Goal: Use online tool/utility: Utilize a website feature to perform a specific function

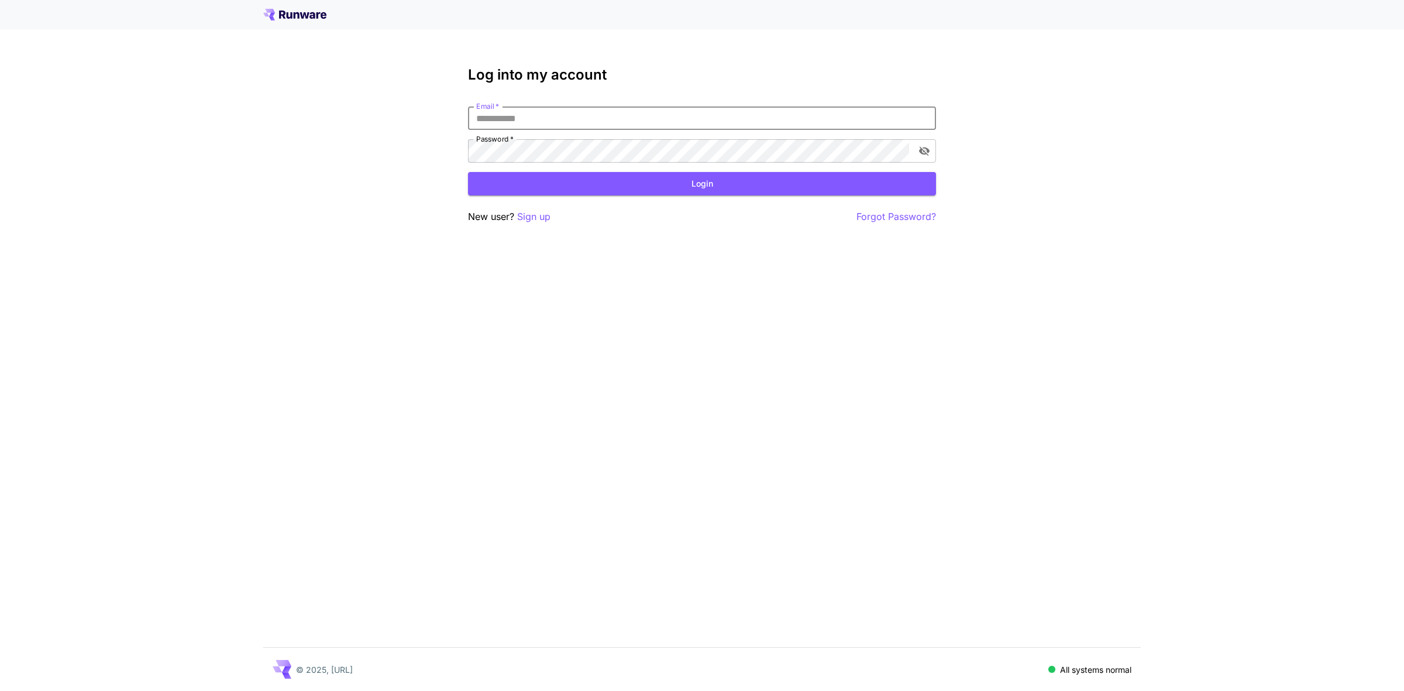
click at [506, 120] on input "Email   *" at bounding box center [702, 118] width 468 height 23
type input "**********"
click at [699, 188] on button "Login" at bounding box center [702, 184] width 468 height 24
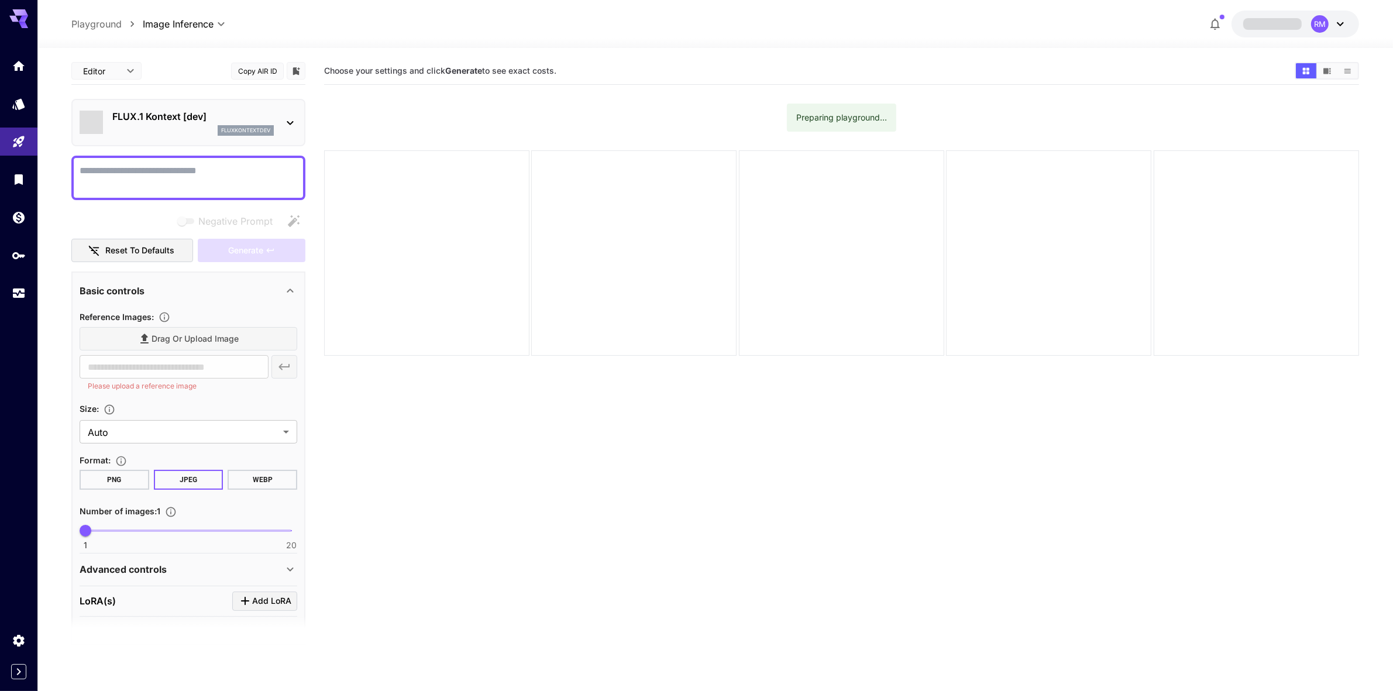
type input "*******"
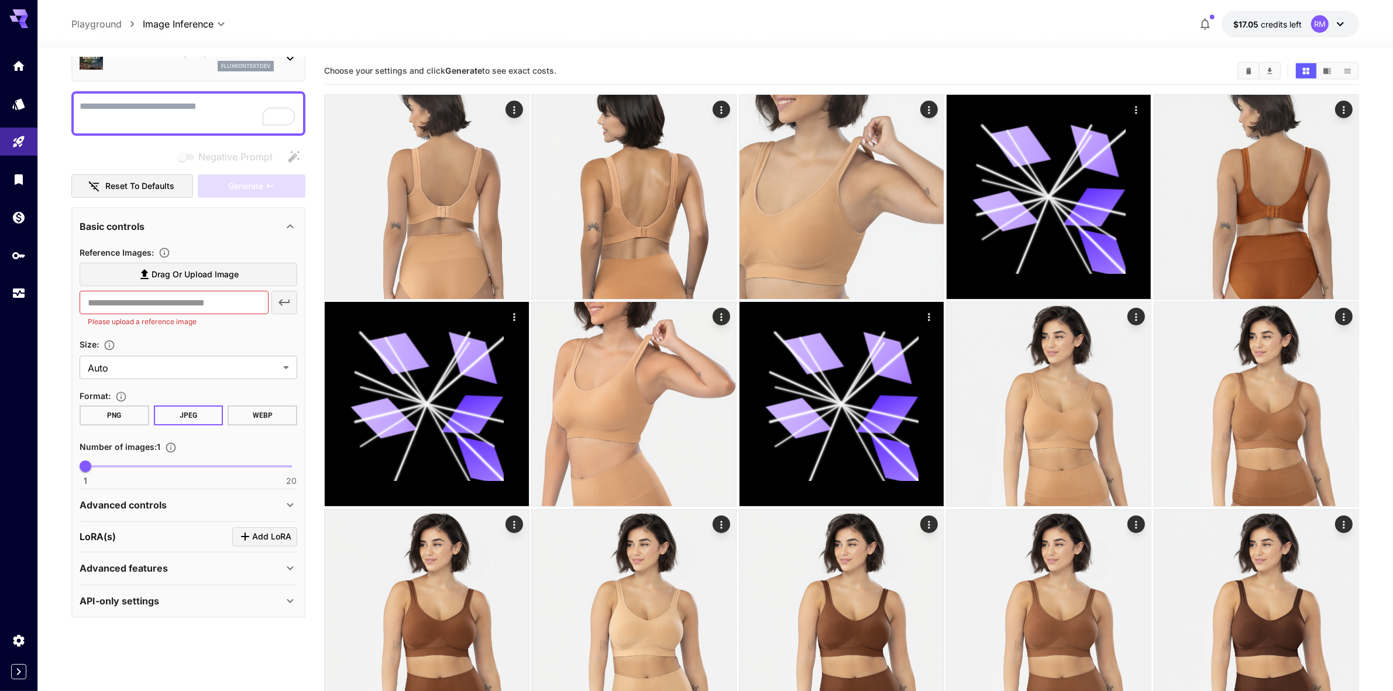
scroll to position [73, 0]
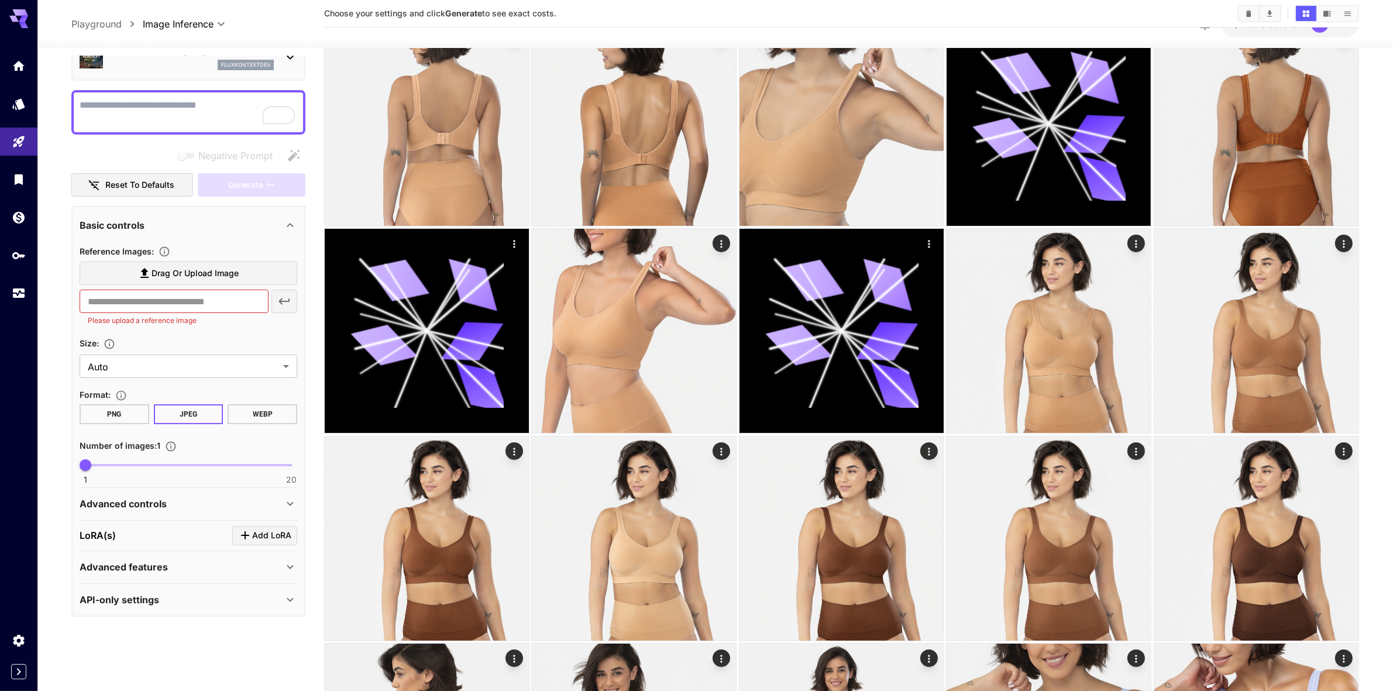
click at [139, 527] on div "LoRA(s) Add LoRA" at bounding box center [189, 535] width 218 height 19
click at [257, 533] on span "Add LoRA" at bounding box center [271, 535] width 39 height 15
click at [112, 562] on p "LoRA: 1" at bounding box center [97, 569] width 34 height 14
click at [242, 569] on div "LoRA: 1" at bounding box center [182, 568] width 204 height 23
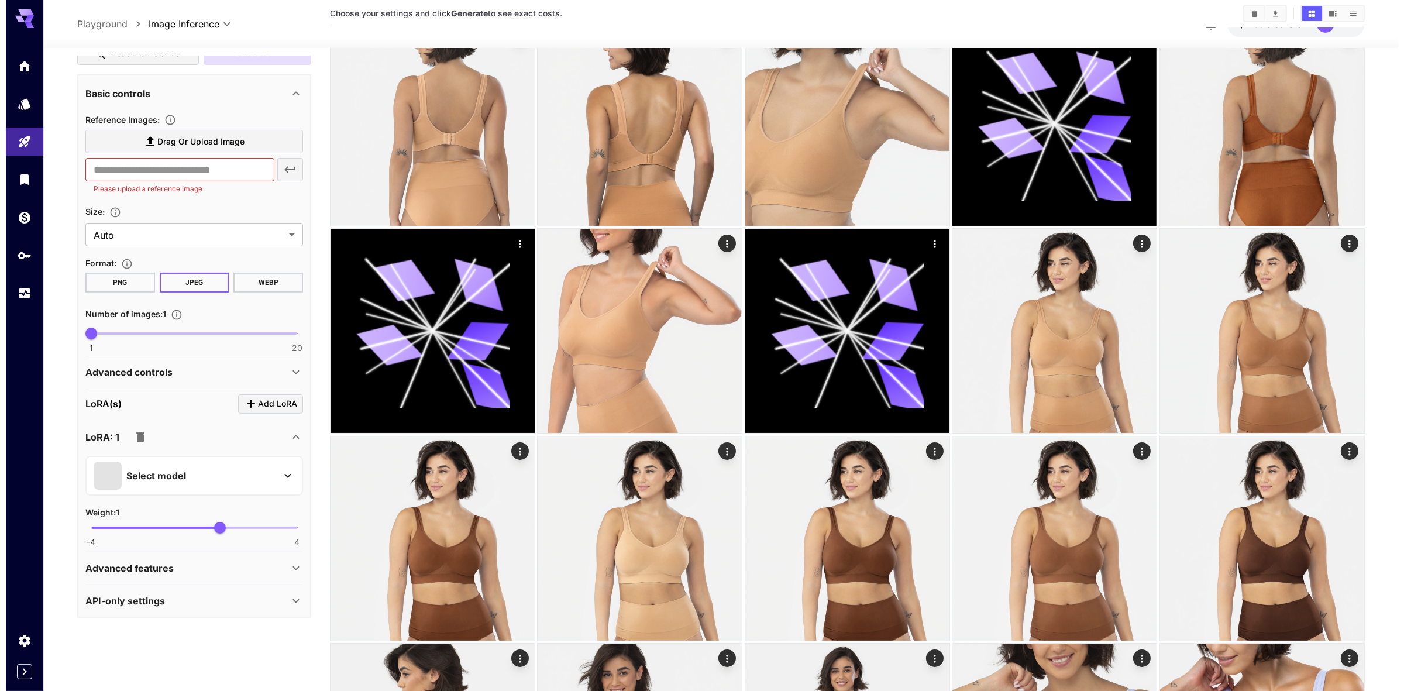
scroll to position [196, 0]
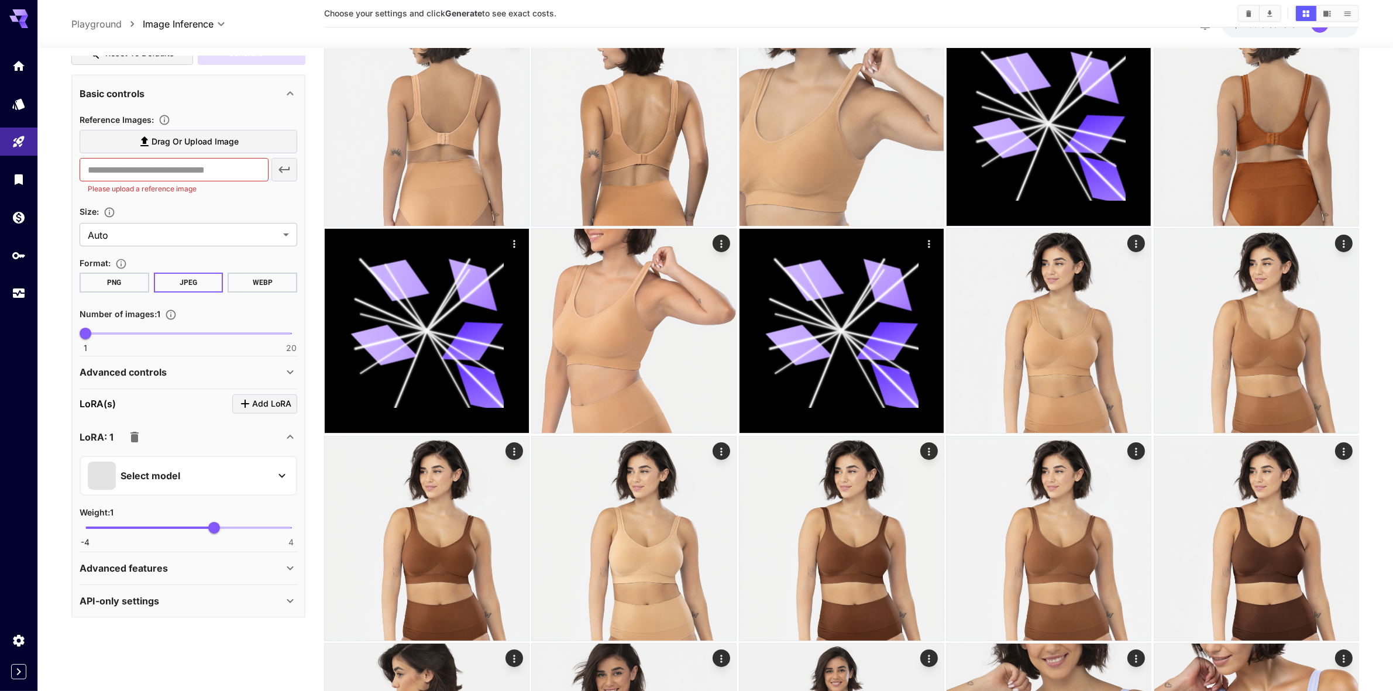
click at [173, 457] on div "Select model" at bounding box center [189, 476] width 218 height 40
click at [167, 481] on div "Select model" at bounding box center [179, 476] width 183 height 28
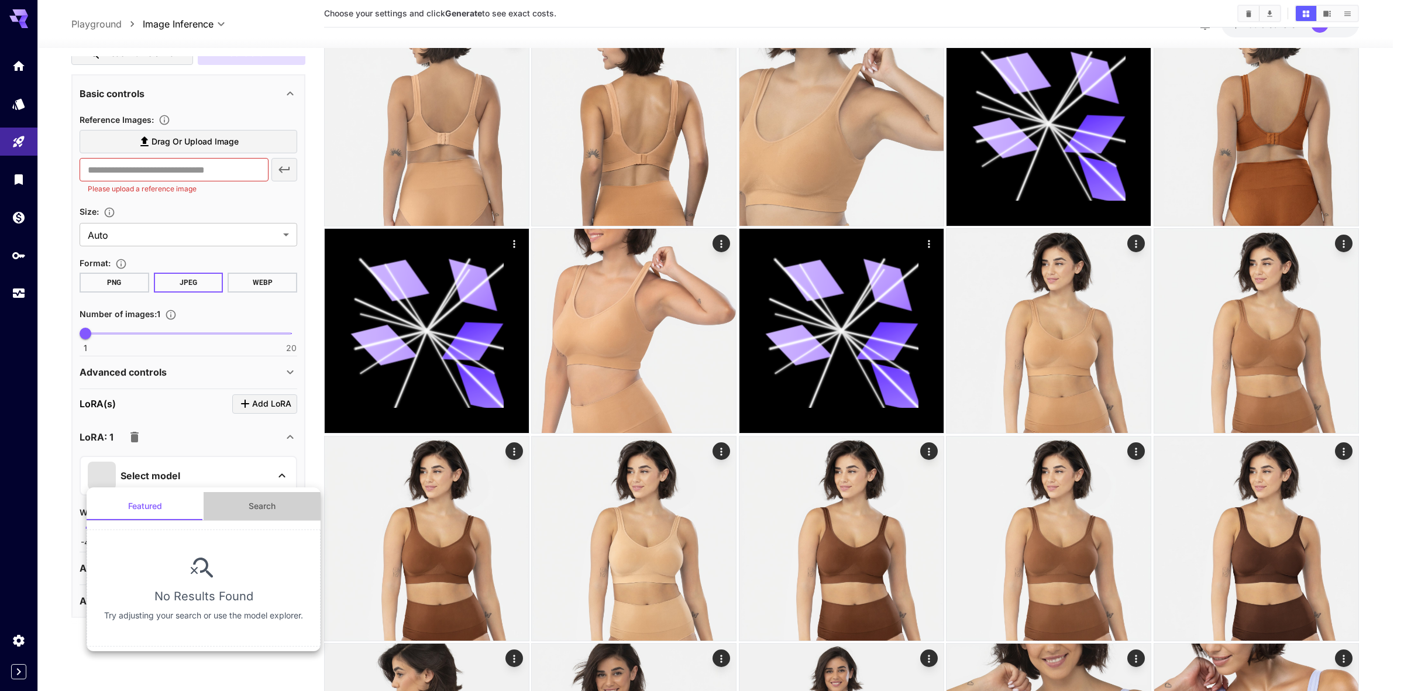
click at [255, 507] on button "Search" at bounding box center [262, 506] width 117 height 28
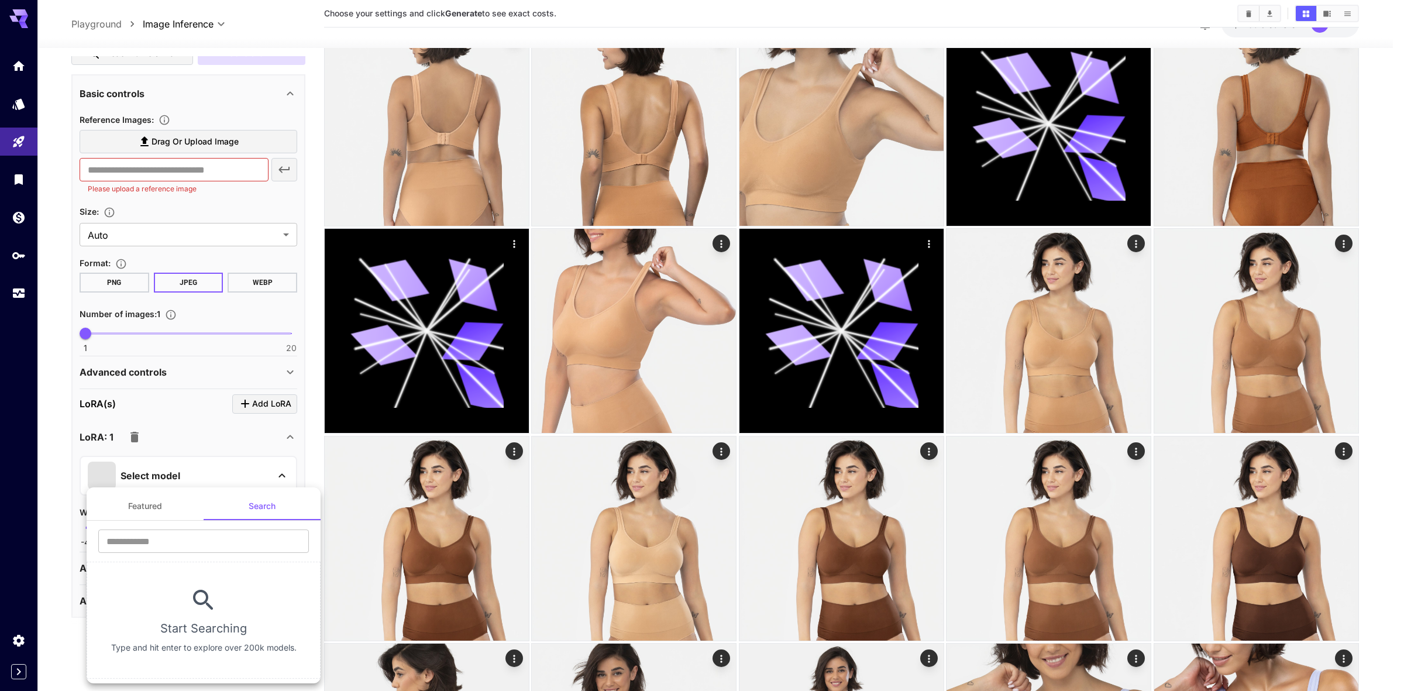
drag, startPoint x: 143, startPoint y: 536, endPoint x: 147, endPoint y: 524, distance: 12.4
click at [143, 536] on input "text" at bounding box center [203, 541] width 211 height 23
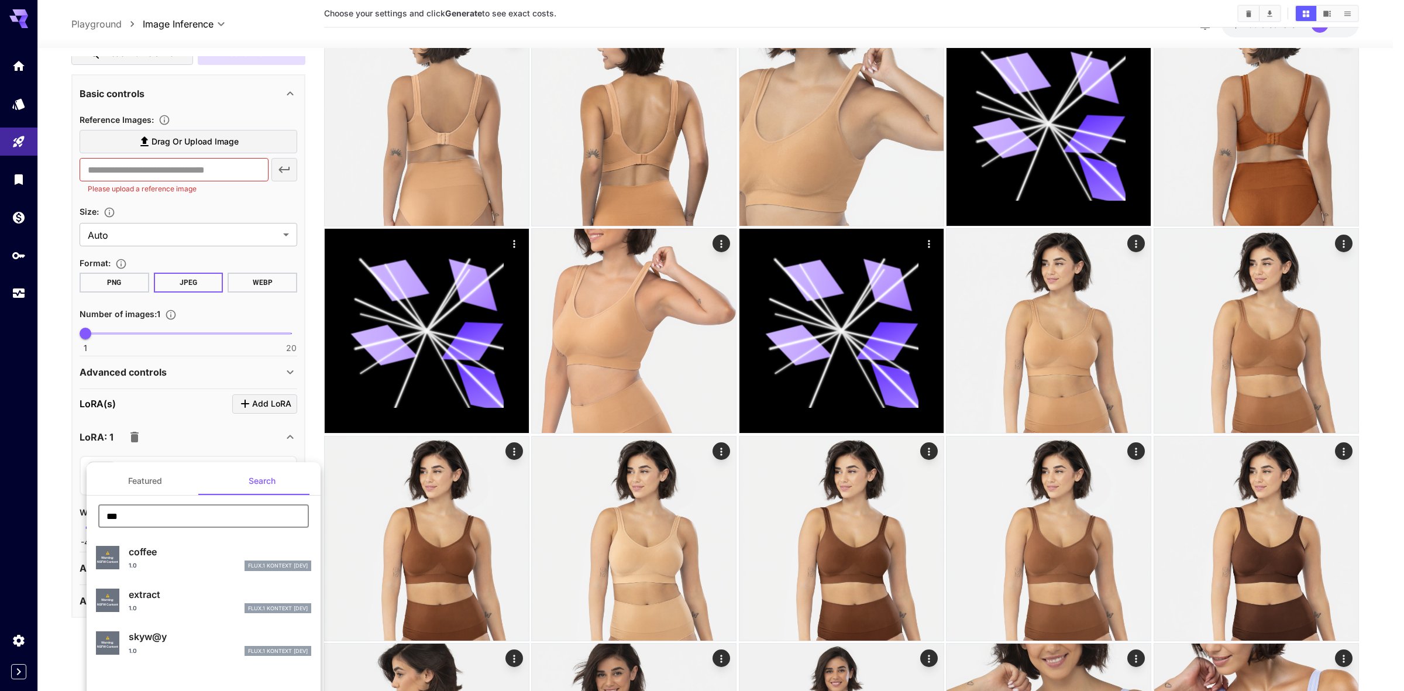
type input "******"
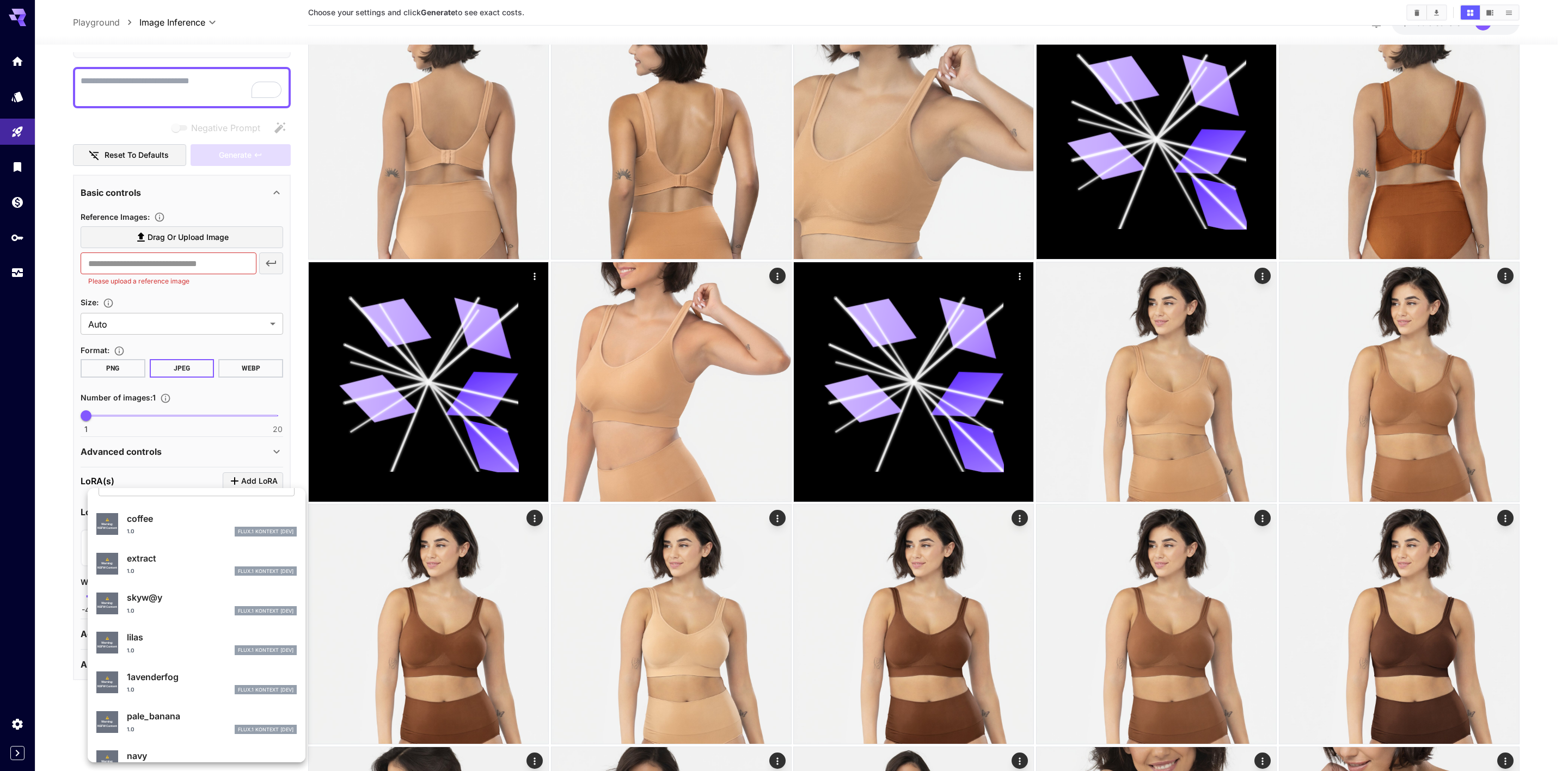
scroll to position [0, 0]
